Goal: Find specific page/section: Find specific page/section

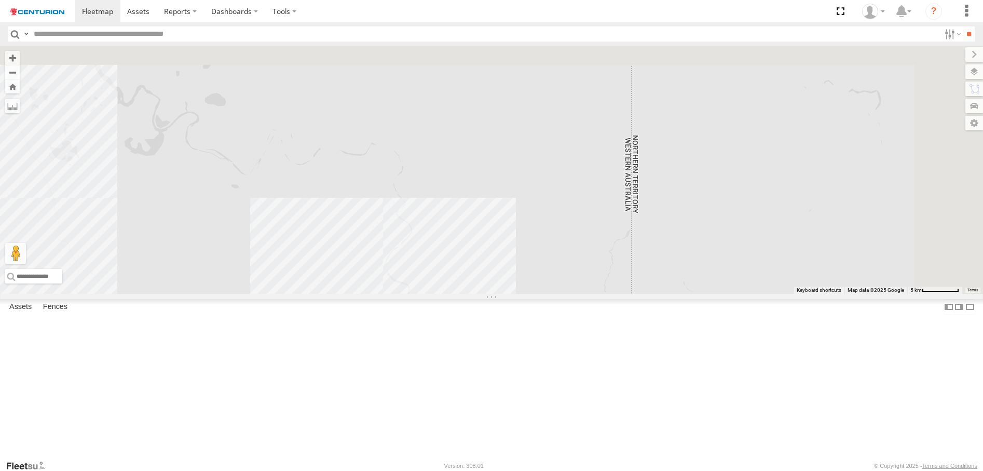
drag, startPoint x: 566, startPoint y: 114, endPoint x: 532, endPoint y: 419, distance: 306.9
click at [532, 294] on div "PM673 MV283 PM850 F0478 MV262 Cage101 F0400 F0379 Cage151 PM852 PM851" at bounding box center [491, 170] width 983 height 248
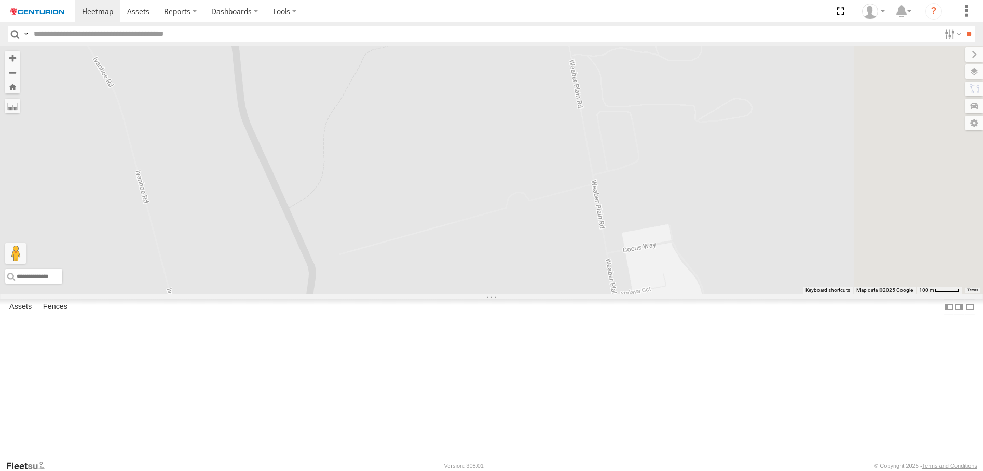
drag, startPoint x: 618, startPoint y: 283, endPoint x: 500, endPoint y: 435, distance: 192.2
click at [500, 294] on div "PM673 MV283 PM850 F0478 MV262 Cage101 F0400 F0379 Cage151 PM852 PM851" at bounding box center [491, 170] width 983 height 248
drag, startPoint x: 646, startPoint y: 195, endPoint x: 562, endPoint y: 502, distance: 318.4
click at [562, 470] on html at bounding box center [491, 235] width 983 height 471
drag, startPoint x: 547, startPoint y: 285, endPoint x: 543, endPoint y: 493, distance: 208.6
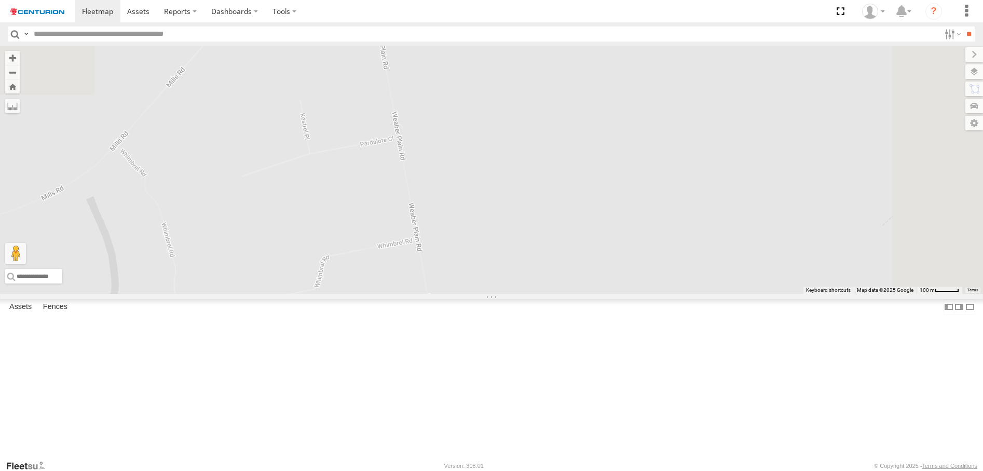
click at [543, 470] on html at bounding box center [491, 235] width 983 height 471
drag, startPoint x: 529, startPoint y: 310, endPoint x: 578, endPoint y: 502, distance: 197.7
click at [578, 470] on html at bounding box center [491, 235] width 983 height 471
drag, startPoint x: 547, startPoint y: 261, endPoint x: 542, endPoint y: 406, distance: 145.4
click at [542, 294] on div "PM673 MV283 PM850 F0478 MV262 Cage101 F0400 F0379 Cage151 PM852 PM851" at bounding box center [491, 170] width 983 height 248
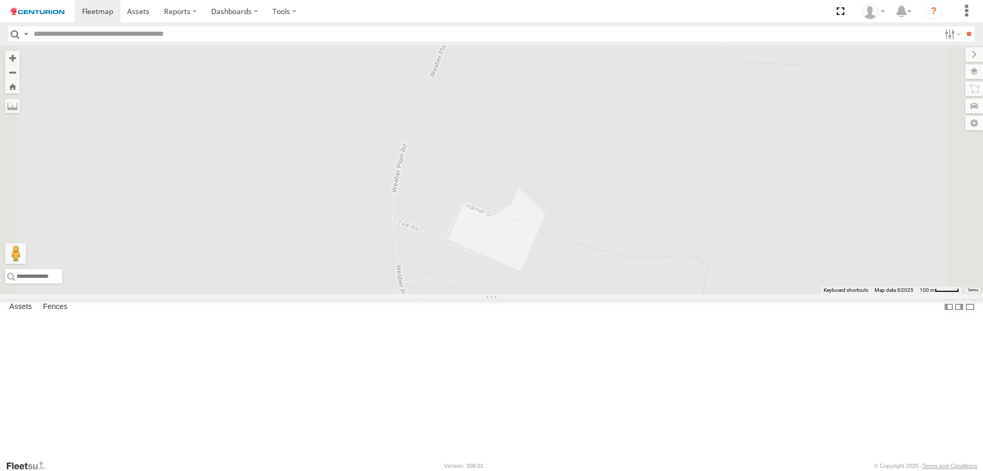
drag, startPoint x: 522, startPoint y: 212, endPoint x: 528, endPoint y: 361, distance: 148.5
click at [528, 294] on div "PM673 MV283 PM850 F0478 MV262 Cage101 F0400 F0379 Cage151 PM852 PM851" at bounding box center [491, 170] width 983 height 248
drag, startPoint x: 586, startPoint y: 205, endPoint x: 524, endPoint y: 357, distance: 163.6
click at [524, 294] on div "PM673 MV283 PM850 F0478 MV262 Cage101 F0400 F0379 Cage151 PM852 PM851" at bounding box center [491, 170] width 983 height 248
drag, startPoint x: 574, startPoint y: 194, endPoint x: 524, endPoint y: 311, distance: 127.4
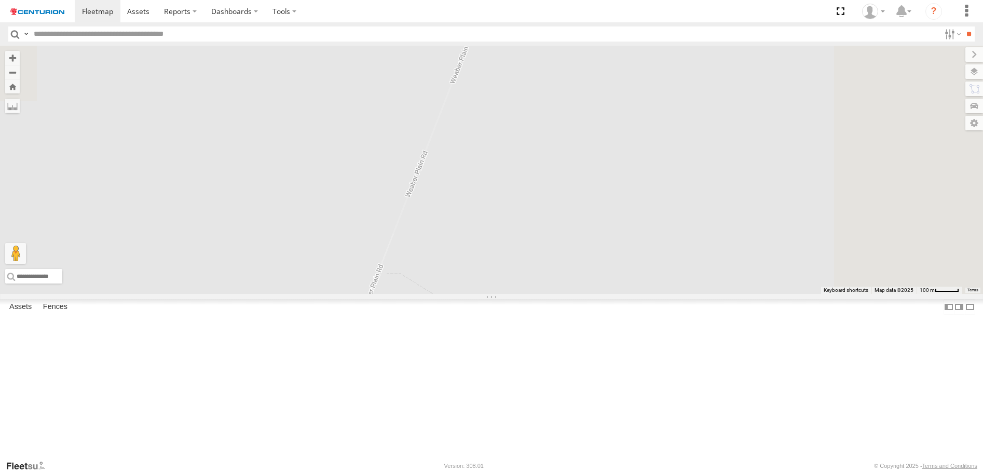
click at [524, 294] on div "PM673 MV283 PM850 F0478 MV262 Cage101 F0400 F0379 Cage151 PM852 PM851" at bounding box center [491, 170] width 983 height 248
drag, startPoint x: 571, startPoint y: 205, endPoint x: 499, endPoint y: 367, distance: 177.7
click at [499, 294] on div "PM673 MV283 PM850 F0478 MV262 Cage101 F0400 F0379 Cage151 PM852 PM851" at bounding box center [491, 170] width 983 height 248
drag, startPoint x: 542, startPoint y: 237, endPoint x: 473, endPoint y: 385, distance: 163.2
click at [473, 294] on div "PM673 MV283 PM850 F0478 MV262 Cage101 F0400 F0379 Cage151 PM852 PM851" at bounding box center [491, 170] width 983 height 248
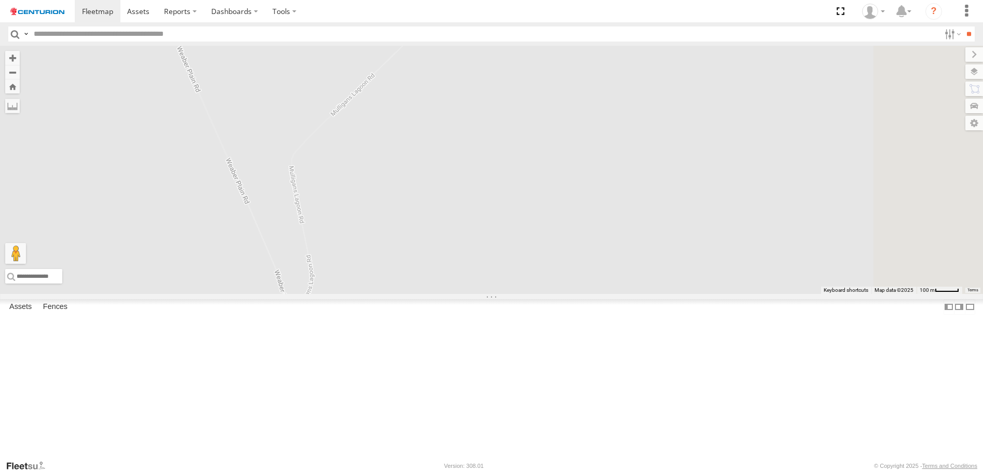
drag, startPoint x: 498, startPoint y: 250, endPoint x: 418, endPoint y: 398, distance: 168.8
click at [418, 294] on div "PM673 MV283 PM850 F0478 MV262 Cage101 F0400 F0379 Cage151 PM852 PM851" at bounding box center [491, 170] width 983 height 248
drag, startPoint x: 531, startPoint y: 162, endPoint x: 401, endPoint y: 328, distance: 211.3
click at [401, 294] on div "PM673 MV283 PM850 F0478 MV262 Cage101 F0400 F0379 Cage151 PM852 PM851" at bounding box center [491, 170] width 983 height 248
drag, startPoint x: 555, startPoint y: 202, endPoint x: 394, endPoint y: 394, distance: 250.0
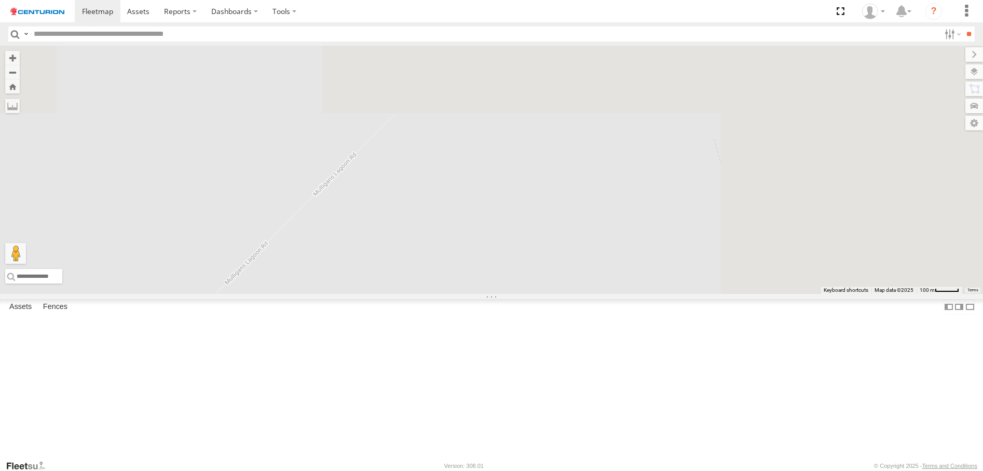
click at [394, 294] on div "PM673 MV283 PM850 F0478 MV262 Cage101 F0400 F0379 Cage151 PM852 PM851" at bounding box center [491, 170] width 983 height 248
drag, startPoint x: 532, startPoint y: 232, endPoint x: 395, endPoint y: 383, distance: 204.6
click at [395, 294] on div "PM673 MV283 PM850 F0478 MV262 Cage101 F0400 F0379 Cage151 PM852 PM851" at bounding box center [491, 170] width 983 height 248
drag, startPoint x: 535, startPoint y: 237, endPoint x: 406, endPoint y: 401, distance: 209.5
click at [406, 294] on div "PM673 MV283 PM850 F0478 MV262 Cage101 F0400 F0379 Cage151 PM852 PM851" at bounding box center [491, 170] width 983 height 248
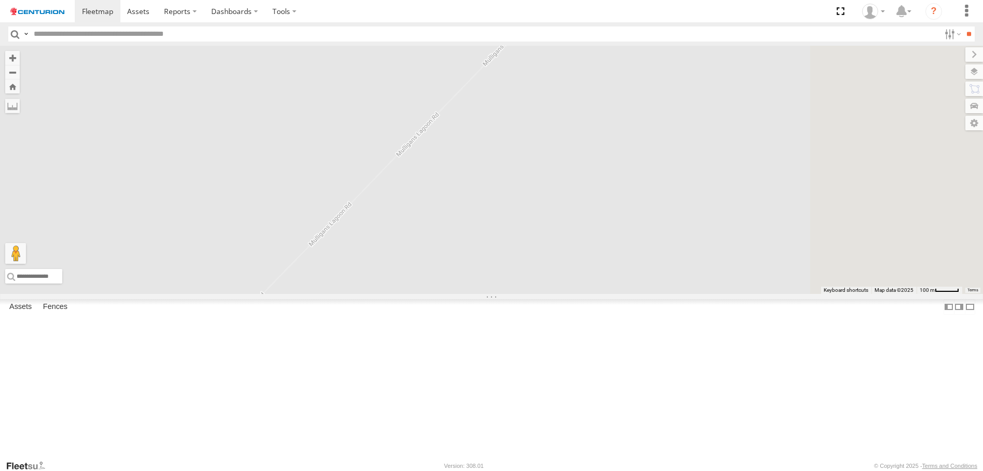
drag, startPoint x: 563, startPoint y: 246, endPoint x: 415, endPoint y: 395, distance: 210.6
click at [415, 294] on div "PM673 MV283 PM850 F0478 MV262 Cage101 F0400 F0379 Cage151 PM852 PM851" at bounding box center [491, 170] width 983 height 248
drag, startPoint x: 574, startPoint y: 218, endPoint x: 511, endPoint y: 307, distance: 109.4
click at [511, 294] on div "PM673 MV283 PM850 F0478 MV262 Cage101 F0400 F0379 Cage151 PM852 PM851" at bounding box center [491, 170] width 983 height 248
drag, startPoint x: 626, startPoint y: 178, endPoint x: 499, endPoint y: 349, distance: 213.1
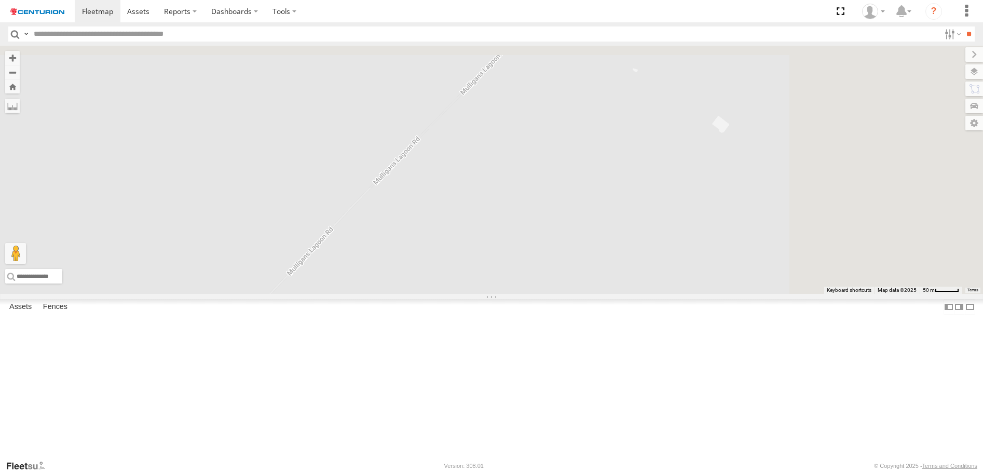
click at [499, 294] on div "PM673 MV283 PM850 F0478 MV262 Cage101 F0400 F0379 Cage151 PM852 PM851" at bounding box center [491, 170] width 983 height 248
drag, startPoint x: 499, startPoint y: 349, endPoint x: 561, endPoint y: 259, distance: 109.5
click at [561, 259] on div "PM673 MV283 PM850 F0478 MV262 Cage101 F0400 F0379 Cage151 PM852 PM851" at bounding box center [491, 170] width 983 height 248
